Goal: Information Seeking & Learning: Learn about a topic

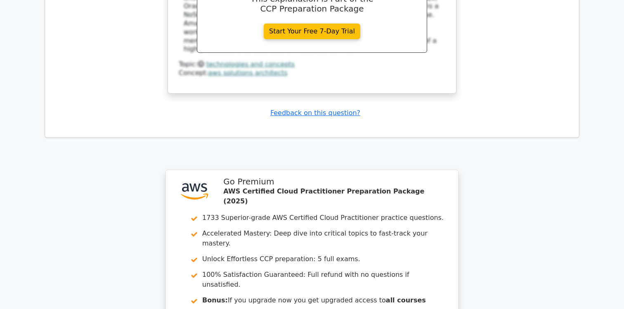
scroll to position [4557, 0]
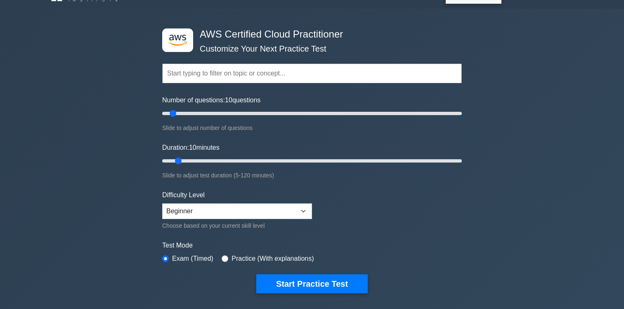
scroll to position [19, 0]
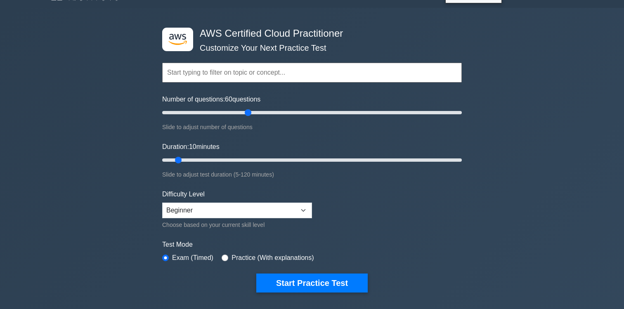
drag, startPoint x: 172, startPoint y: 113, endPoint x: 245, endPoint y: 116, distance: 72.7
type input "60"
click at [245, 116] on input "Number of questions: 60 questions" at bounding box center [312, 113] width 300 height 10
drag, startPoint x: 180, startPoint y: 161, endPoint x: 257, endPoint y: 163, distance: 76.8
type input "40"
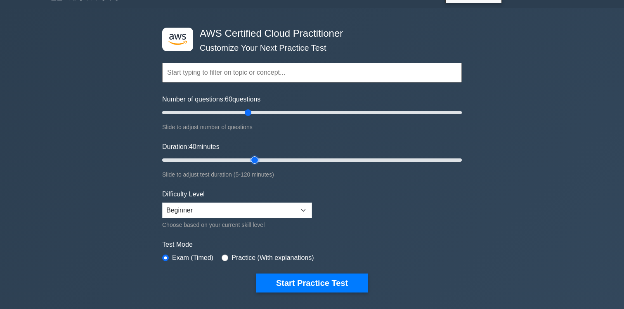
click at [257, 163] on input "Duration: 40 minutes" at bounding box center [312, 160] width 300 height 10
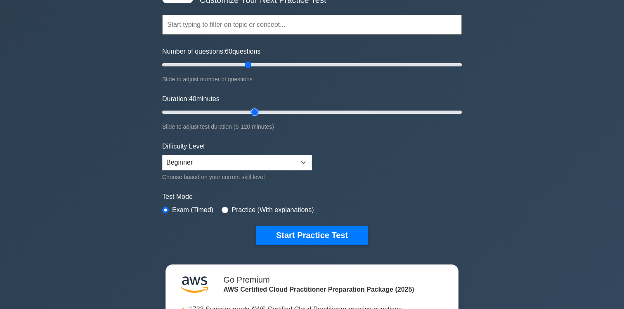
scroll to position [68, 0]
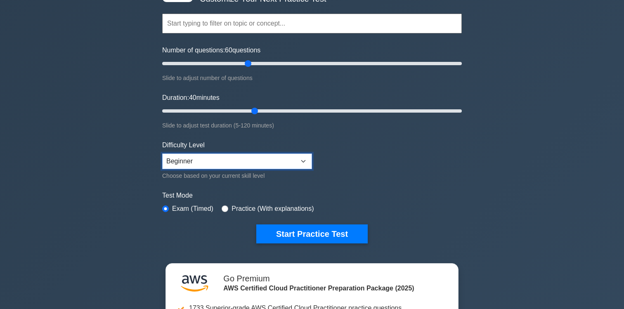
click at [205, 167] on select "Beginner Intermediate Expert" at bounding box center [237, 161] width 150 height 16
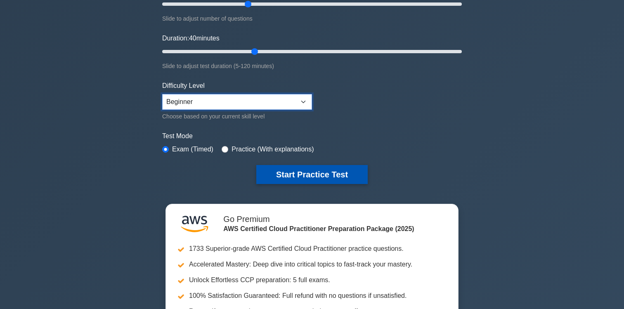
scroll to position [130, 0]
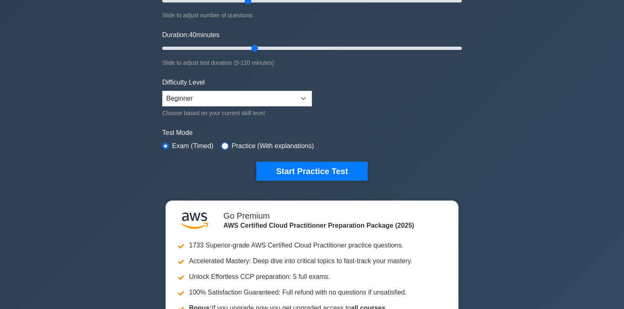
click at [226, 145] on input "radio" at bounding box center [225, 146] width 7 height 7
radio input "true"
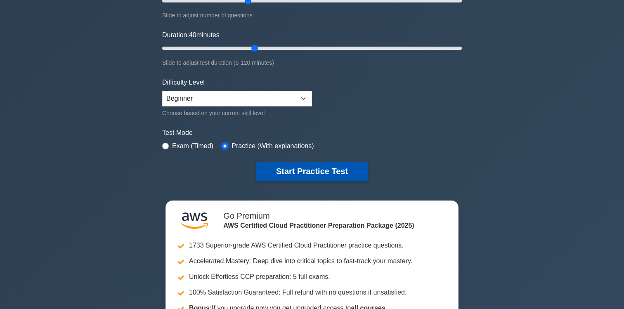
scroll to position [145, 0]
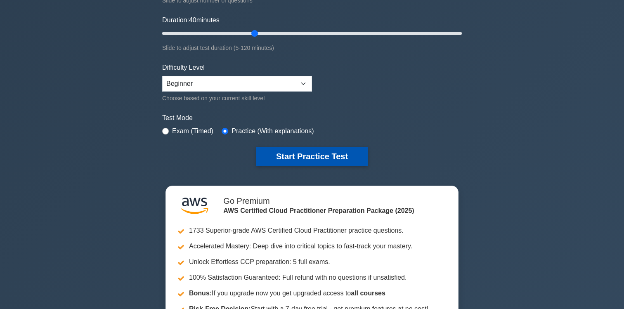
click at [307, 155] on button "Start Practice Test" at bounding box center [311, 156] width 111 height 19
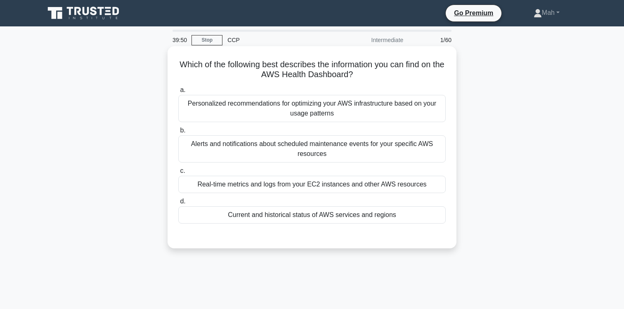
click at [277, 186] on div "Real-time metrics and logs from your EC2 instances and other AWS resources" at bounding box center [311, 184] width 267 height 17
click at [178, 174] on input "c. Real-time metrics and logs from your EC2 instances and other AWS resources" at bounding box center [178, 170] width 0 height 5
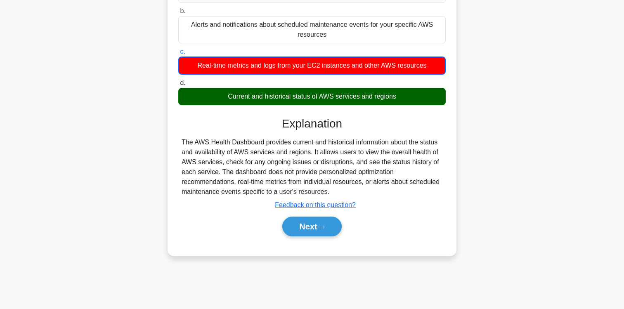
scroll to position [92, 0]
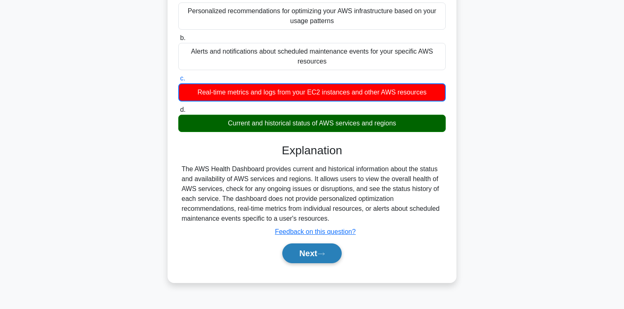
click at [317, 250] on button "Next" at bounding box center [311, 253] width 59 height 20
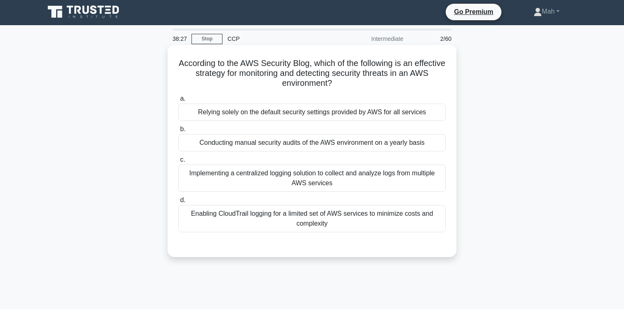
scroll to position [0, 0]
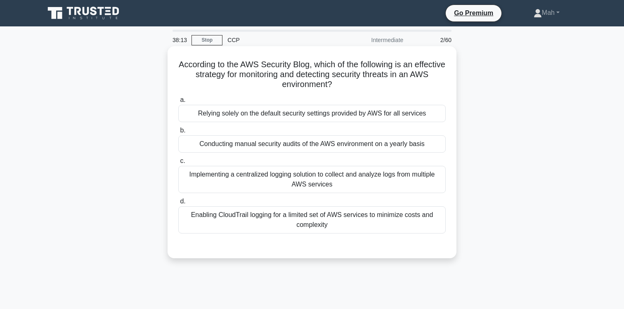
click at [267, 224] on div "Enabling CloudTrail logging for a limited set of AWS services to minimize costs…" at bounding box center [311, 219] width 267 height 27
click at [178, 204] on input "d. Enabling CloudTrail logging for a limited set of AWS services to minimize co…" at bounding box center [178, 201] width 0 height 5
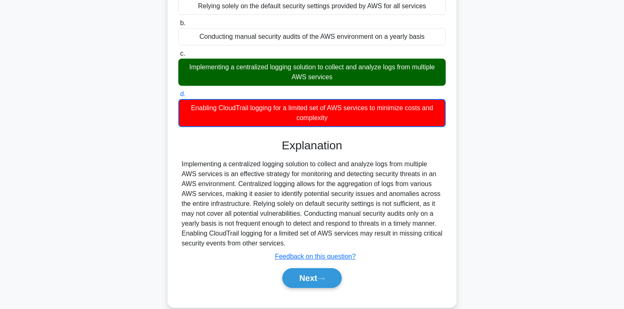
scroll to position [137, 0]
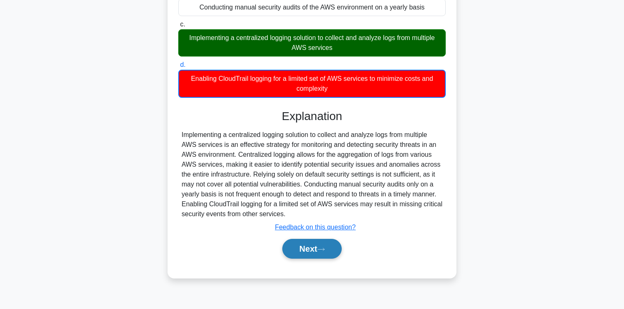
click at [306, 249] on button "Next" at bounding box center [311, 249] width 59 height 20
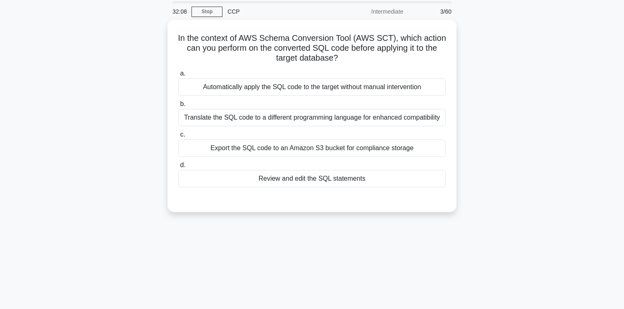
scroll to position [29, 0]
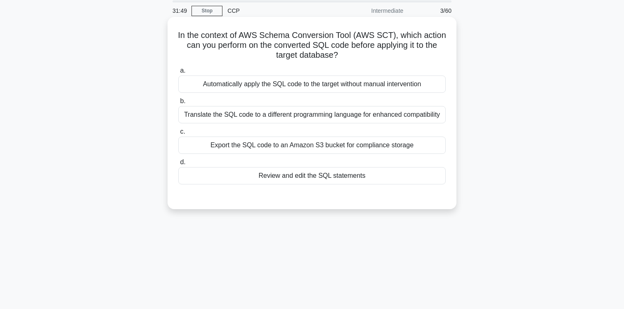
click at [261, 146] on div "Export the SQL code to an Amazon S3 bucket for compliance storage" at bounding box center [311, 145] width 267 height 17
click at [178, 134] on input "c. Export the SQL code to an Amazon S3 bucket for compliance storage" at bounding box center [178, 131] width 0 height 5
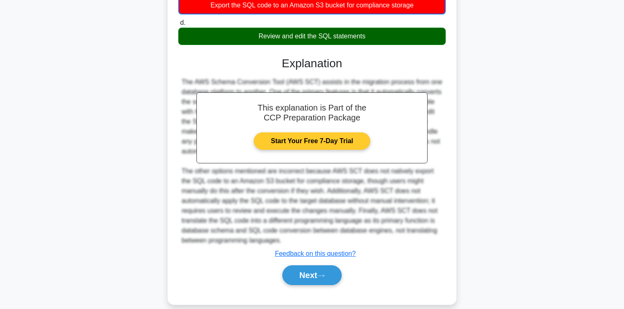
scroll to position [177, 0]
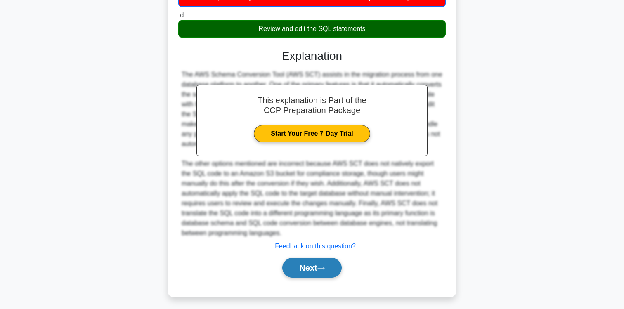
click at [298, 274] on button "Next" at bounding box center [311, 268] width 59 height 20
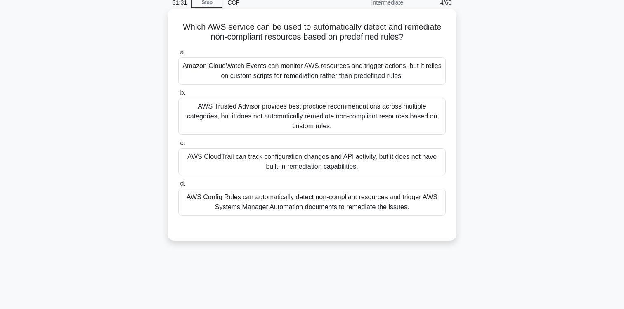
scroll to position [38, 0]
click at [318, 72] on div "Amazon CloudWatch Events can monitor AWS resources and trigger actions, but it …" at bounding box center [311, 70] width 267 height 27
click at [178, 54] on input "a. Amazon CloudWatch Events can monitor AWS resources and trigger actions, but …" at bounding box center [178, 51] width 0 height 5
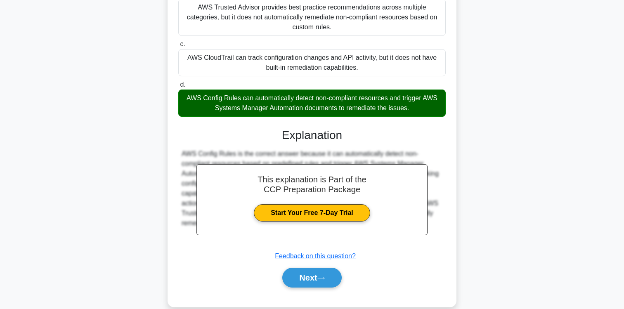
scroll to position [141, 0]
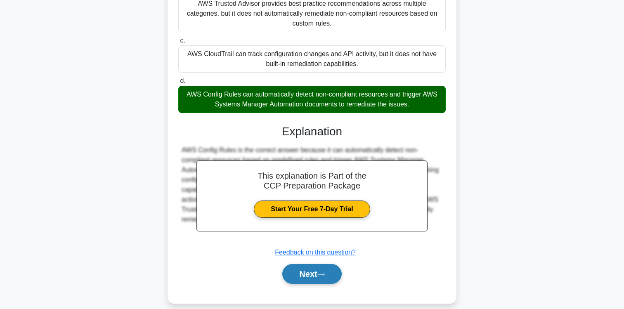
click at [315, 265] on button "Next" at bounding box center [311, 274] width 59 height 20
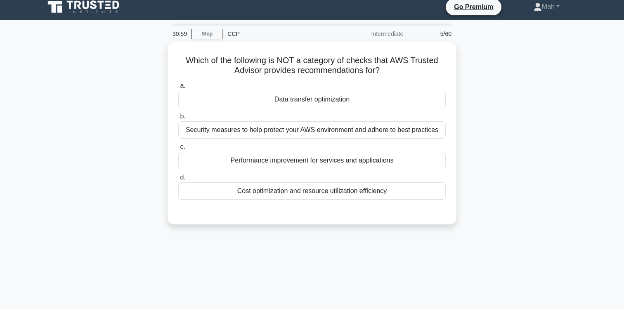
scroll to position [0, 0]
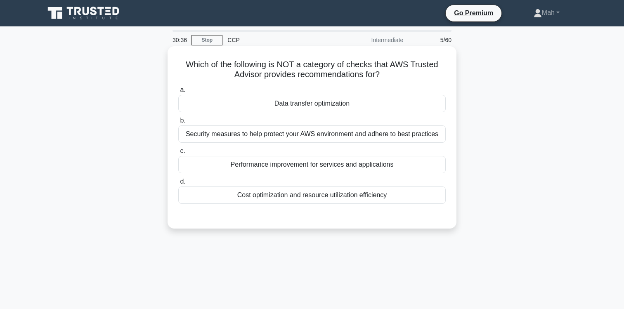
click at [342, 102] on div "Data transfer optimization" at bounding box center [311, 103] width 267 height 17
click at [178, 93] on input "a. Data transfer optimization" at bounding box center [178, 89] width 0 height 5
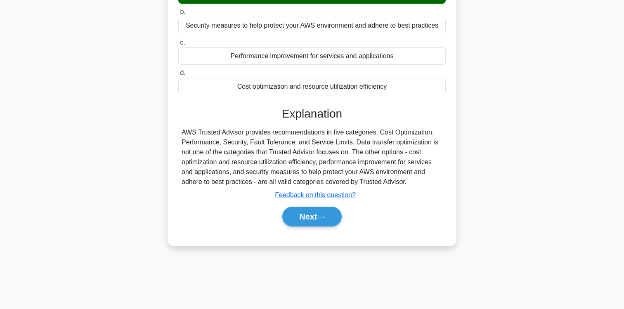
scroll to position [123, 0]
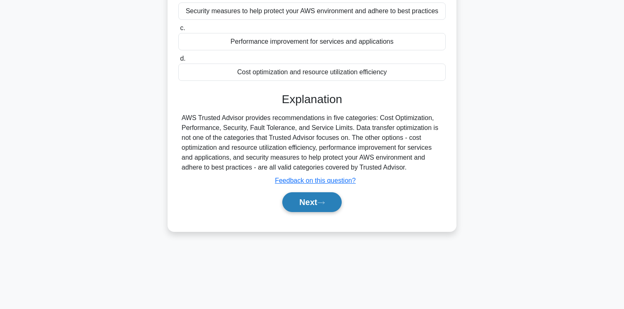
click at [313, 204] on button "Next" at bounding box center [311, 202] width 59 height 20
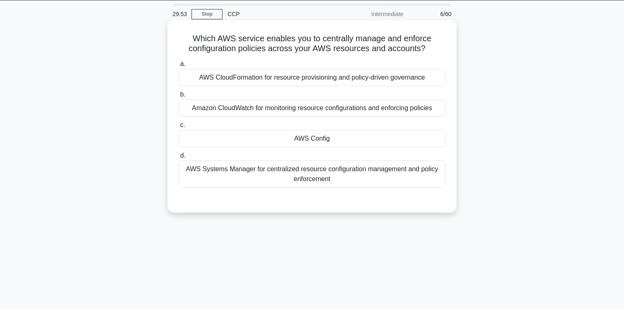
scroll to position [0, 0]
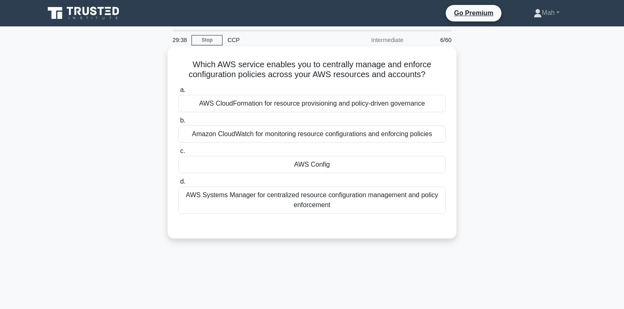
click at [280, 137] on div "Amazon CloudWatch for monitoring resource configurations and enforcing policies" at bounding box center [311, 133] width 267 height 17
click at [178, 123] on input "b. Amazon CloudWatch for monitoring resource configurations and enforcing polic…" at bounding box center [178, 120] width 0 height 5
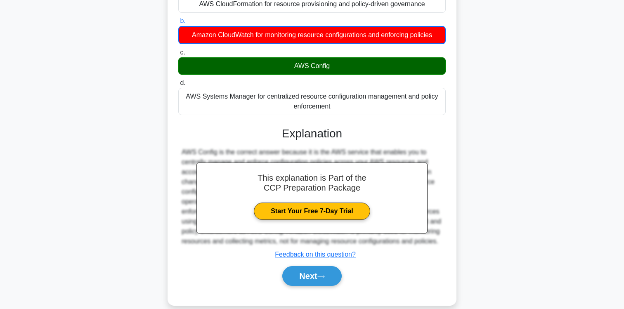
scroll to position [137, 0]
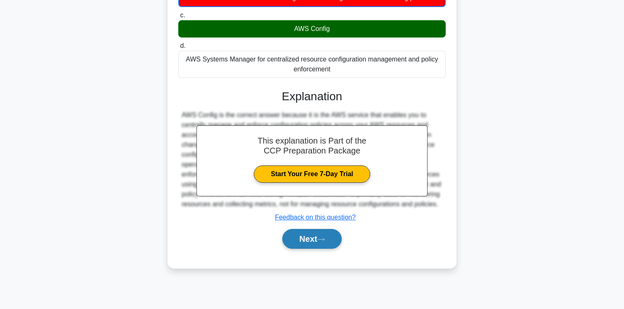
click at [303, 248] on button "Next" at bounding box center [311, 239] width 59 height 20
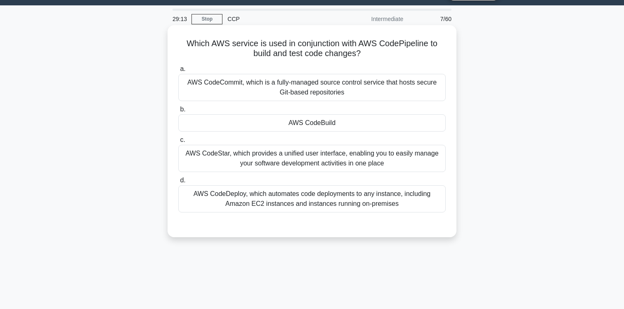
scroll to position [20, 0]
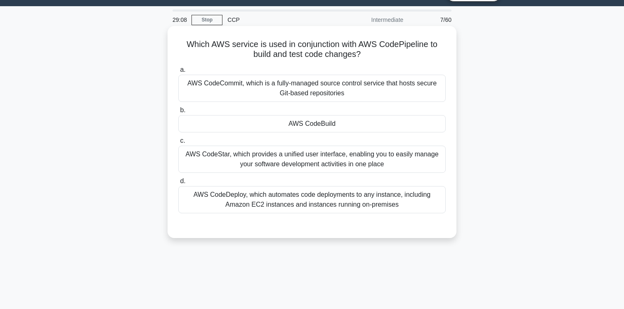
click at [264, 200] on div "AWS CodeDeploy, which automates code deployments to any instance, including Ama…" at bounding box center [311, 199] width 267 height 27
click at [178, 184] on input "d. AWS CodeDeploy, which automates code deployments to any instance, including …" at bounding box center [178, 181] width 0 height 5
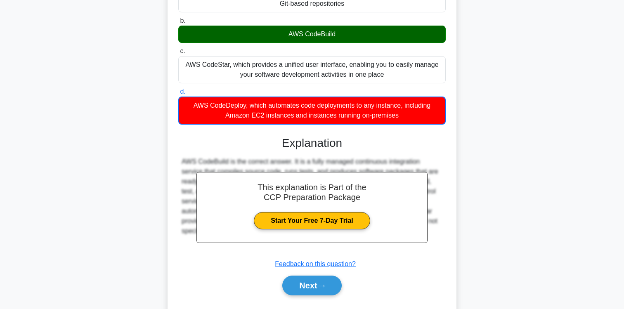
scroll to position [137, 0]
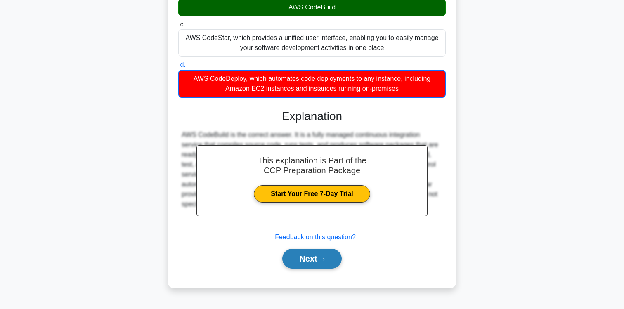
click at [298, 257] on button "Next" at bounding box center [311, 259] width 59 height 20
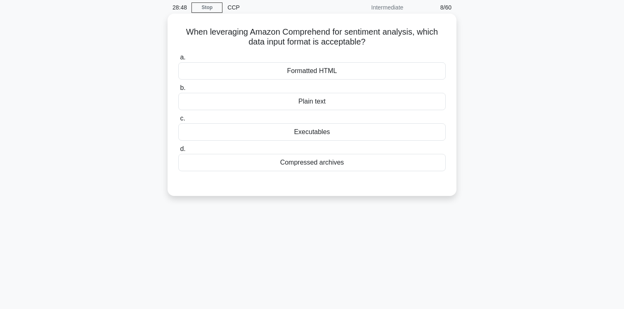
scroll to position [33, 0]
click at [310, 165] on div "Compressed archives" at bounding box center [311, 161] width 267 height 17
click at [178, 151] on input "d. Compressed archives" at bounding box center [178, 148] width 0 height 5
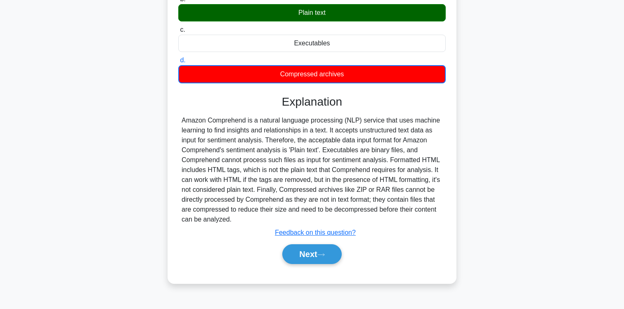
scroll to position [128, 0]
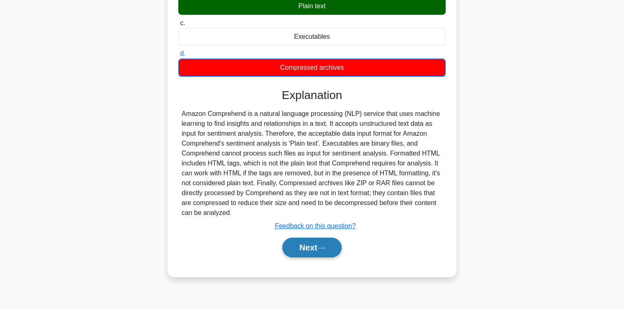
click at [313, 247] on button "Next" at bounding box center [311, 248] width 59 height 20
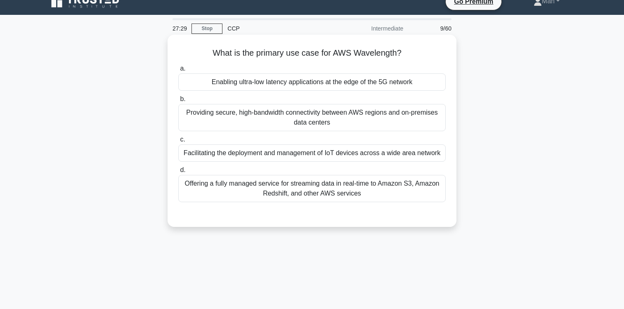
scroll to position [16, 0]
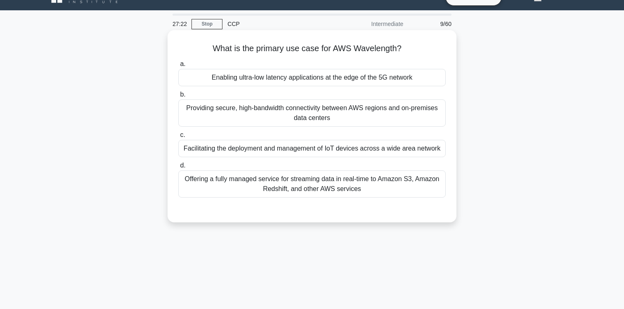
click at [284, 118] on div "Providing secure, high-bandwidth connectivity between AWS regions and on-premis…" at bounding box center [311, 112] width 267 height 27
click at [178, 97] on input "b. Providing secure, high-bandwidth connectivity between AWS regions and on-pre…" at bounding box center [178, 94] width 0 height 5
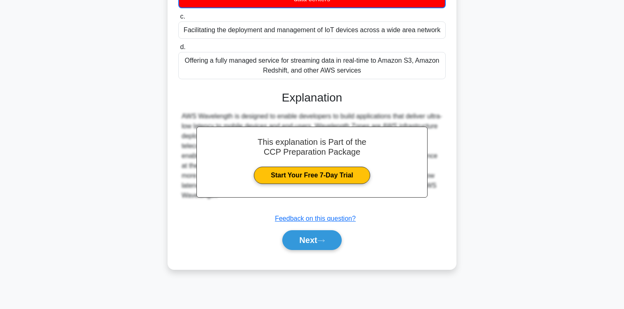
scroll to position [137, 0]
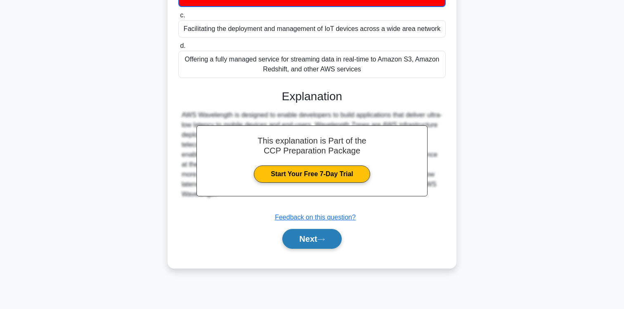
click at [314, 233] on button "Next" at bounding box center [311, 239] width 59 height 20
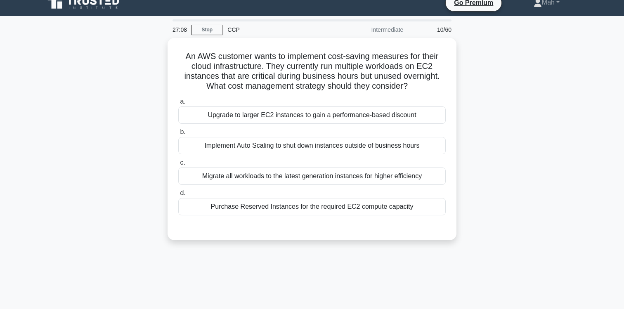
scroll to position [11, 0]
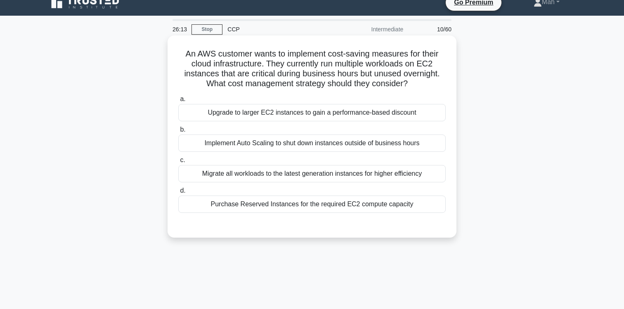
click at [283, 144] on div "Implement Auto Scaling to shut down instances outside of business hours" at bounding box center [311, 142] width 267 height 17
click at [178, 132] on input "b. Implement Auto Scaling to shut down instances outside of business hours" at bounding box center [178, 129] width 0 height 5
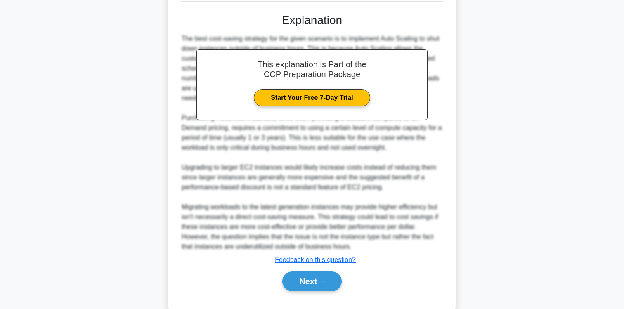
scroll to position [239, 0]
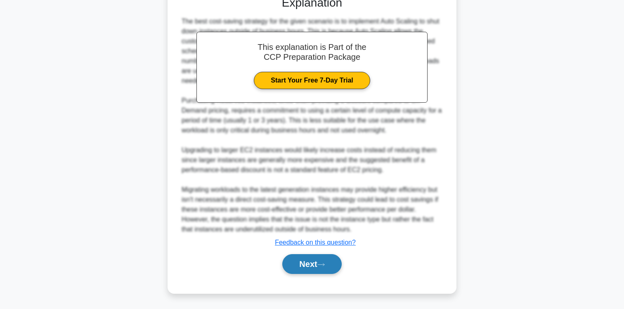
click at [318, 267] on button "Next" at bounding box center [311, 264] width 59 height 20
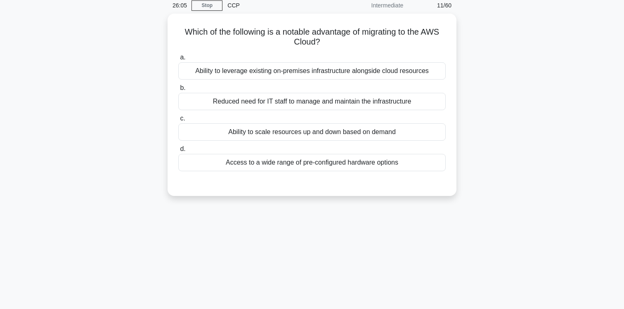
scroll to position [0, 0]
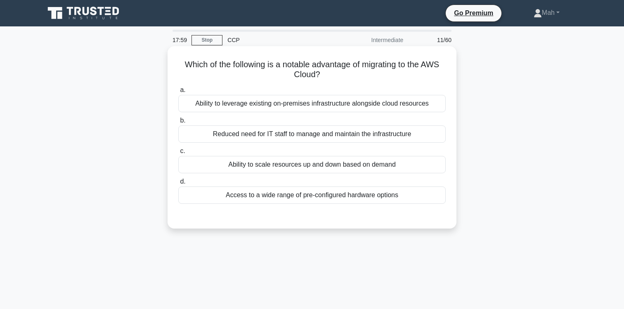
click at [274, 167] on div "Ability to scale resources up and down based on demand" at bounding box center [311, 164] width 267 height 17
click at [178, 154] on input "c. Ability to scale resources up and down based on demand" at bounding box center [178, 151] width 0 height 5
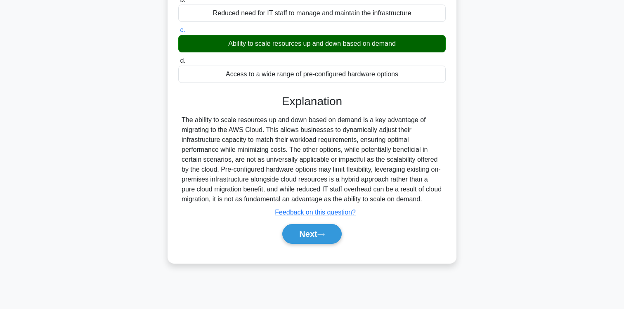
scroll to position [137, 0]
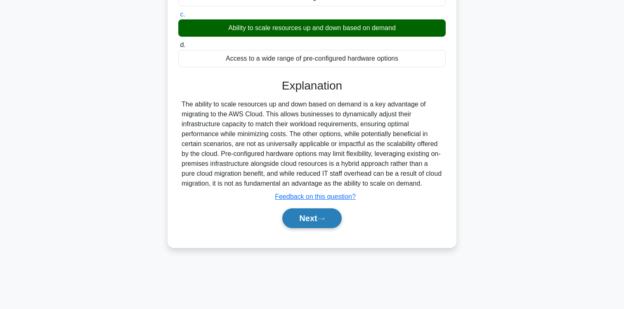
click at [310, 222] on button "Next" at bounding box center [311, 218] width 59 height 20
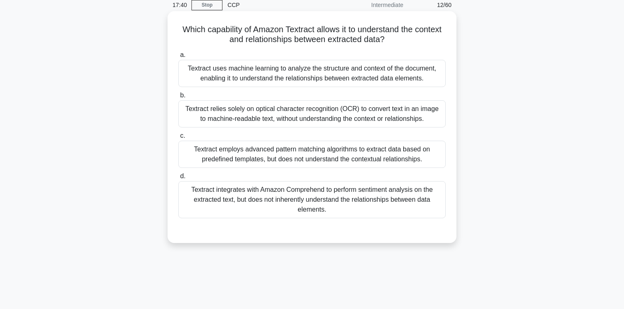
scroll to position [36, 0]
click at [314, 75] on div "Textract uses machine learning to analyze the structure and context of the docu…" at bounding box center [311, 72] width 267 height 27
click at [178, 57] on input "a. Textract uses machine learning to analyze the structure and context of the d…" at bounding box center [178, 54] width 0 height 5
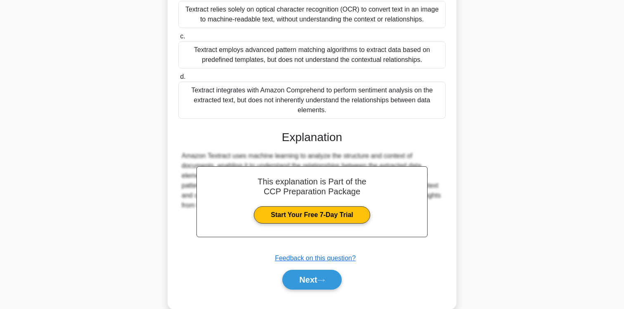
scroll to position [150, 0]
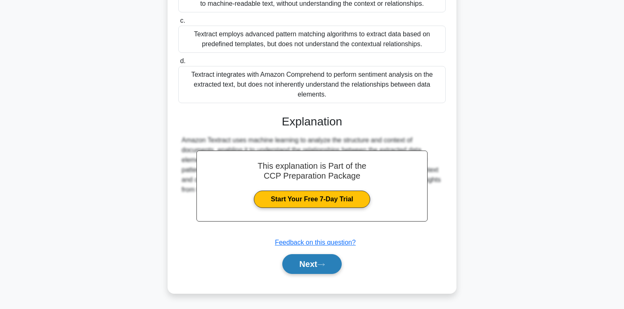
click at [311, 258] on button "Next" at bounding box center [311, 264] width 59 height 20
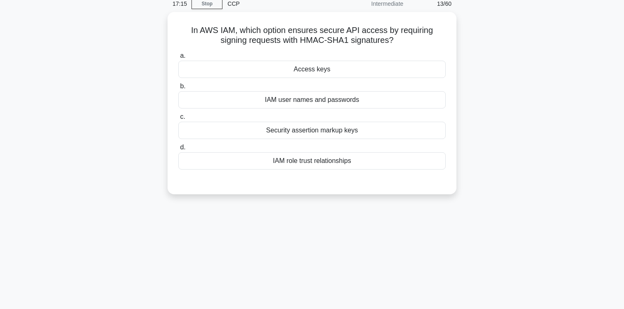
scroll to position [0, 0]
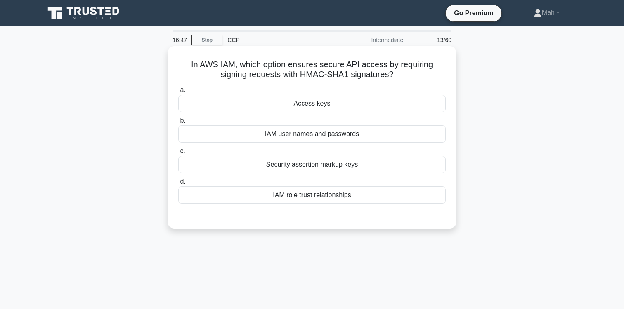
click at [316, 168] on div "Security assertion markup keys" at bounding box center [311, 164] width 267 height 17
click at [178, 154] on input "c. Security assertion markup keys" at bounding box center [178, 151] width 0 height 5
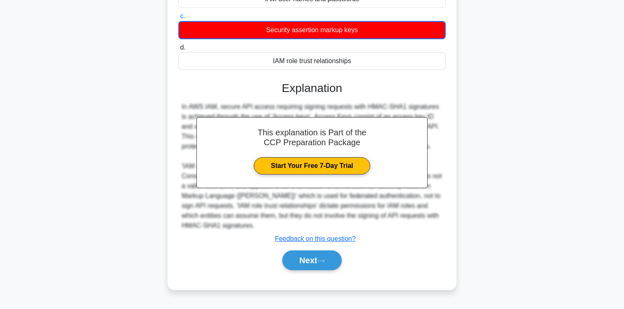
scroll to position [125, 0]
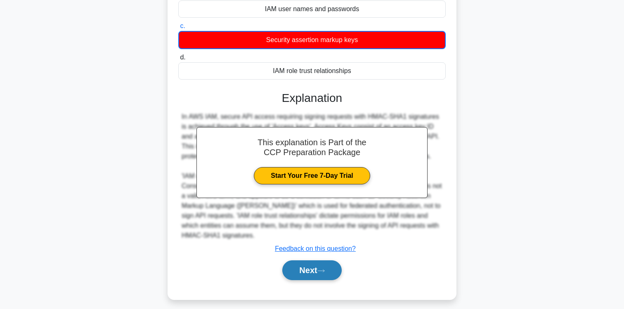
click at [304, 271] on button "Next" at bounding box center [311, 270] width 59 height 20
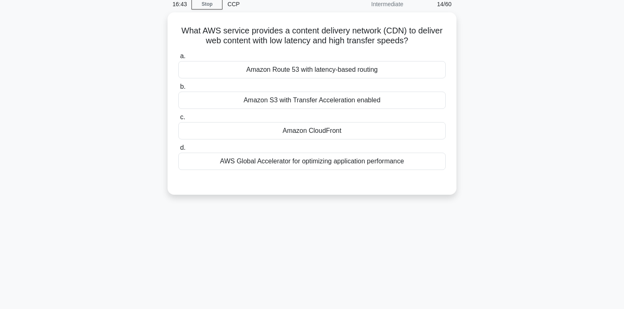
scroll to position [0, 0]
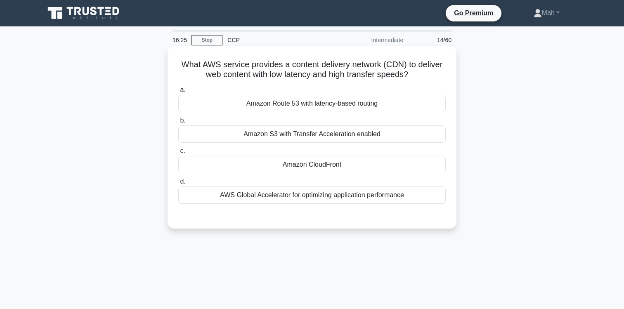
click at [290, 134] on div "Amazon S3 with Transfer Acceleration enabled" at bounding box center [311, 133] width 267 height 17
click at [178, 123] on input "b. Amazon S3 with Transfer Acceleration enabled" at bounding box center [178, 120] width 0 height 5
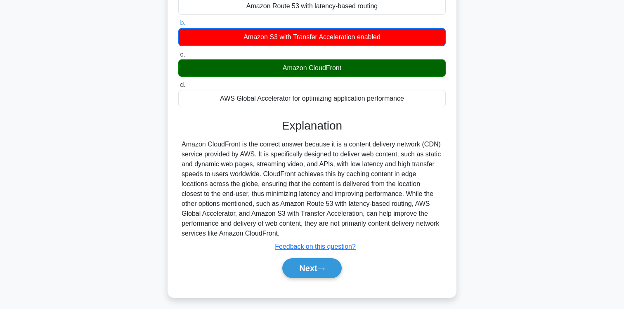
scroll to position [137, 0]
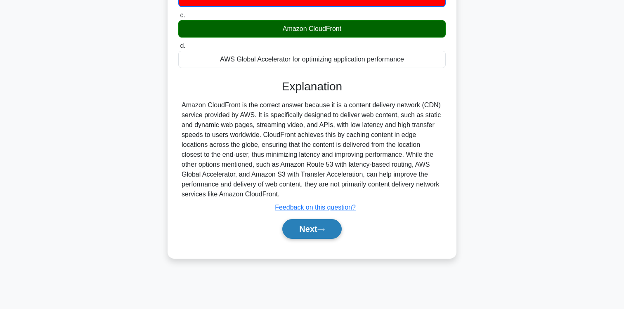
click at [305, 231] on button "Next" at bounding box center [311, 229] width 59 height 20
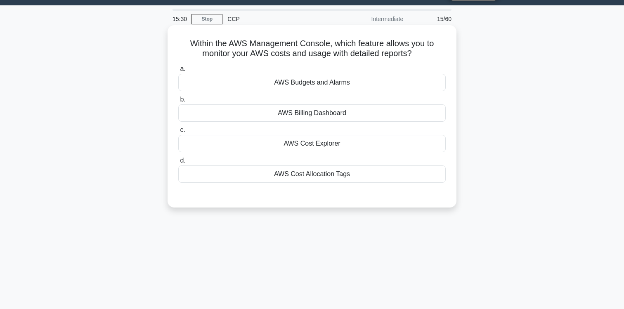
scroll to position [24, 0]
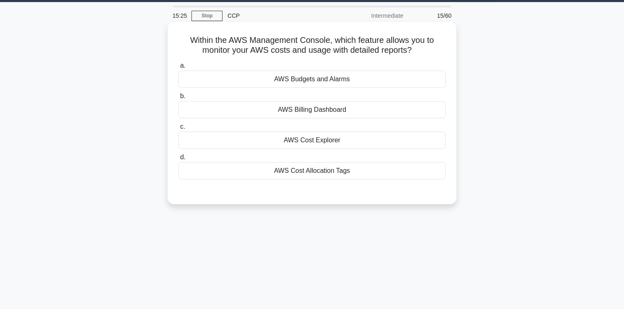
click at [314, 142] on div "AWS Cost Explorer" at bounding box center [311, 140] width 267 height 17
click at [178, 130] on input "c. AWS Cost Explorer" at bounding box center [178, 126] width 0 height 5
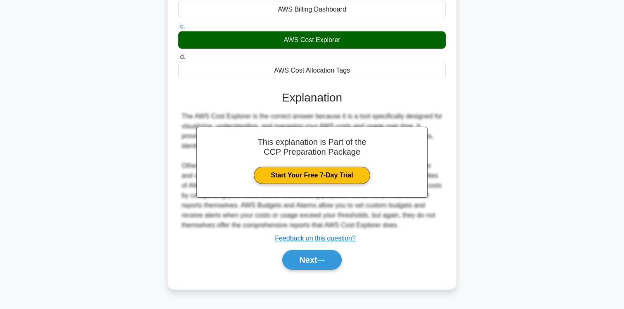
scroll to position [137, 0]
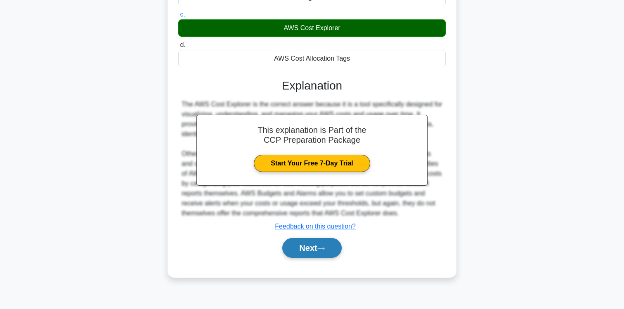
click at [306, 252] on button "Next" at bounding box center [311, 248] width 59 height 20
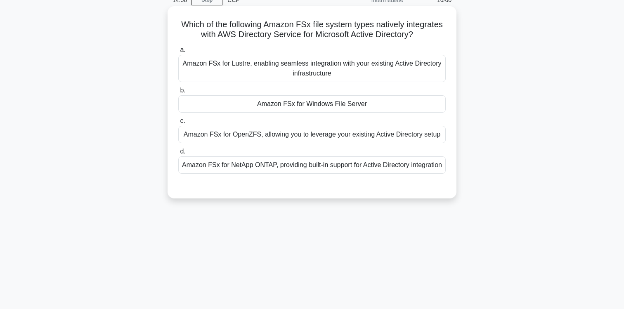
scroll to position [39, 0]
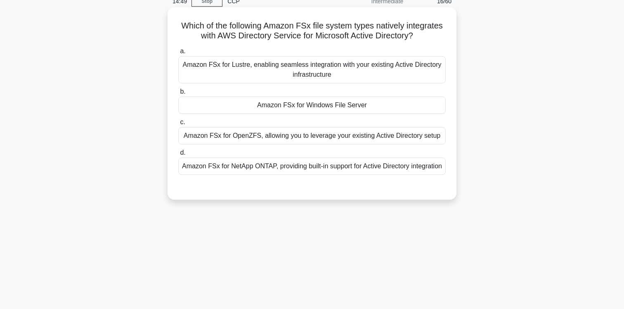
click at [302, 63] on div "Amazon FSx for Lustre, enabling seamless integration with your existing Active …" at bounding box center [311, 69] width 267 height 27
click at [178, 54] on input "a. Amazon FSx for Lustre, enabling seamless integration with your existing Acti…" at bounding box center [178, 51] width 0 height 5
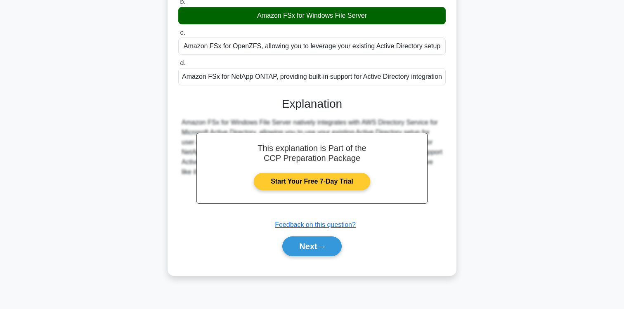
scroll to position [137, 0]
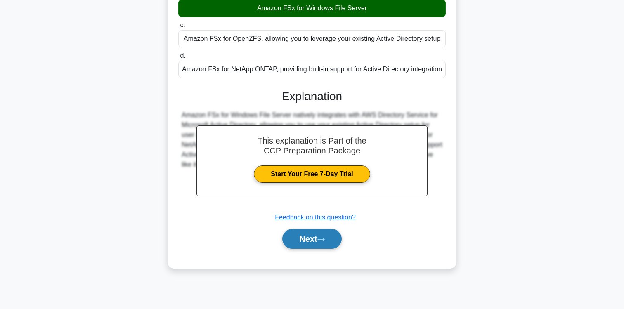
click at [299, 246] on button "Next" at bounding box center [311, 239] width 59 height 20
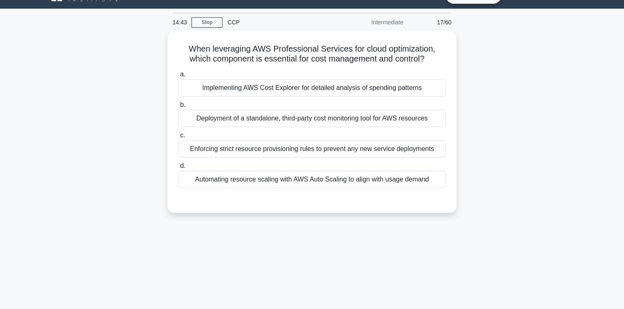
scroll to position [0, 0]
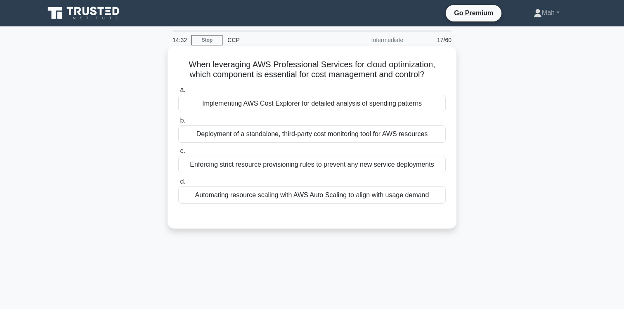
click at [245, 104] on div "Implementing AWS Cost Explorer for detailed analysis of spending patterns" at bounding box center [311, 103] width 267 height 17
click at [178, 93] on input "a. Implementing AWS Cost Explorer for detailed analysis of spending patterns" at bounding box center [178, 89] width 0 height 5
